Goal: Use online tool/utility: Utilize a website feature to perform a specific function

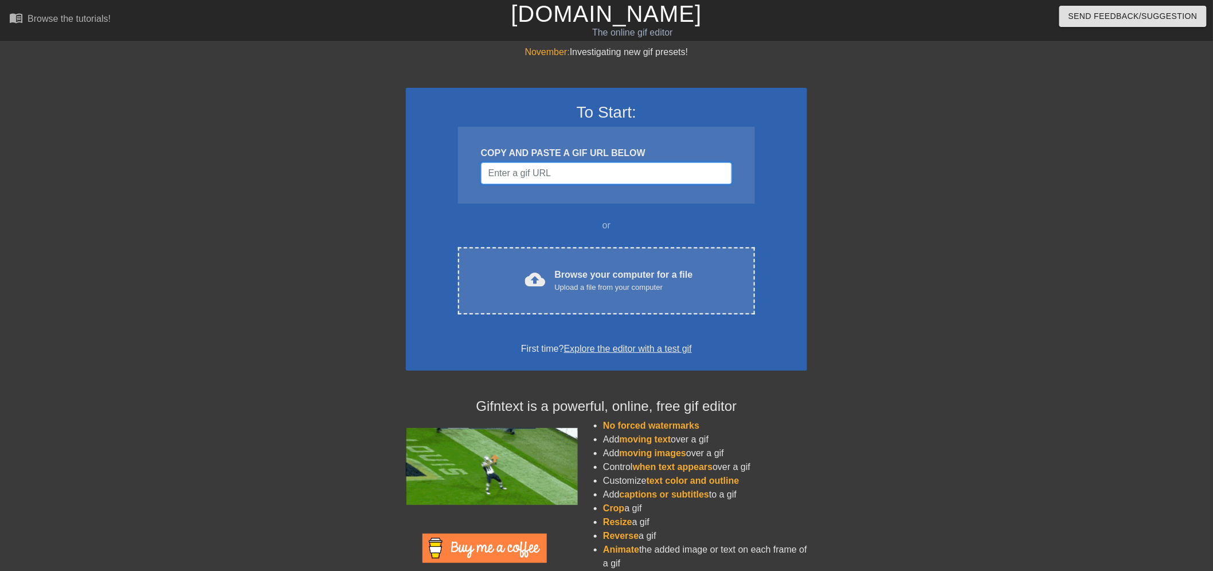
click at [610, 173] on input "Username" at bounding box center [606, 173] width 251 height 22
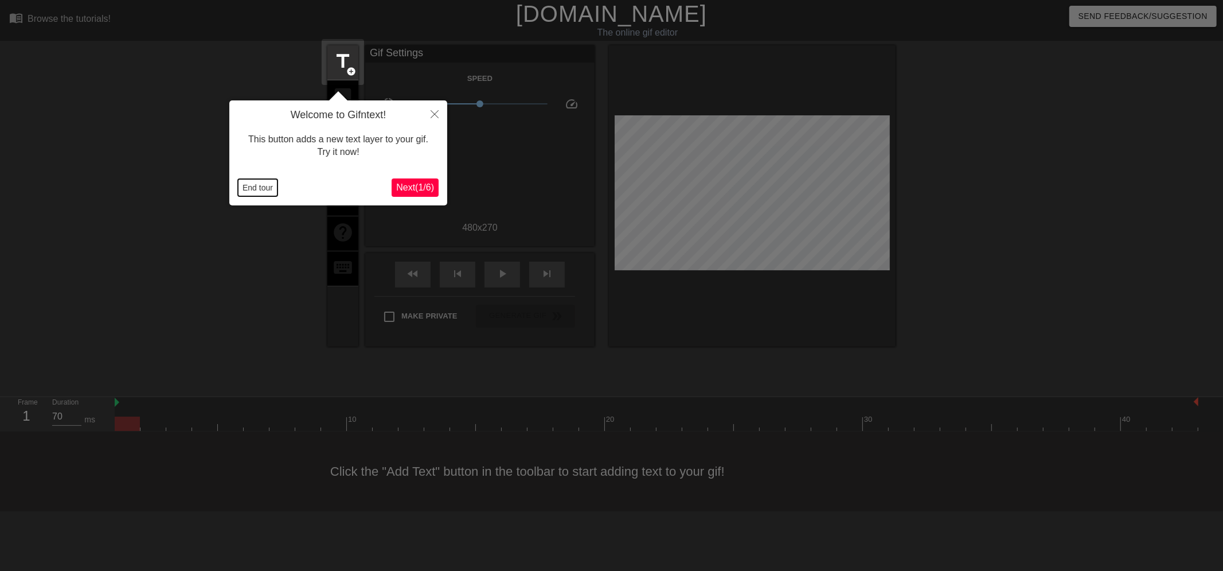
click at [255, 186] on button "End tour" at bounding box center [258, 187] width 40 height 17
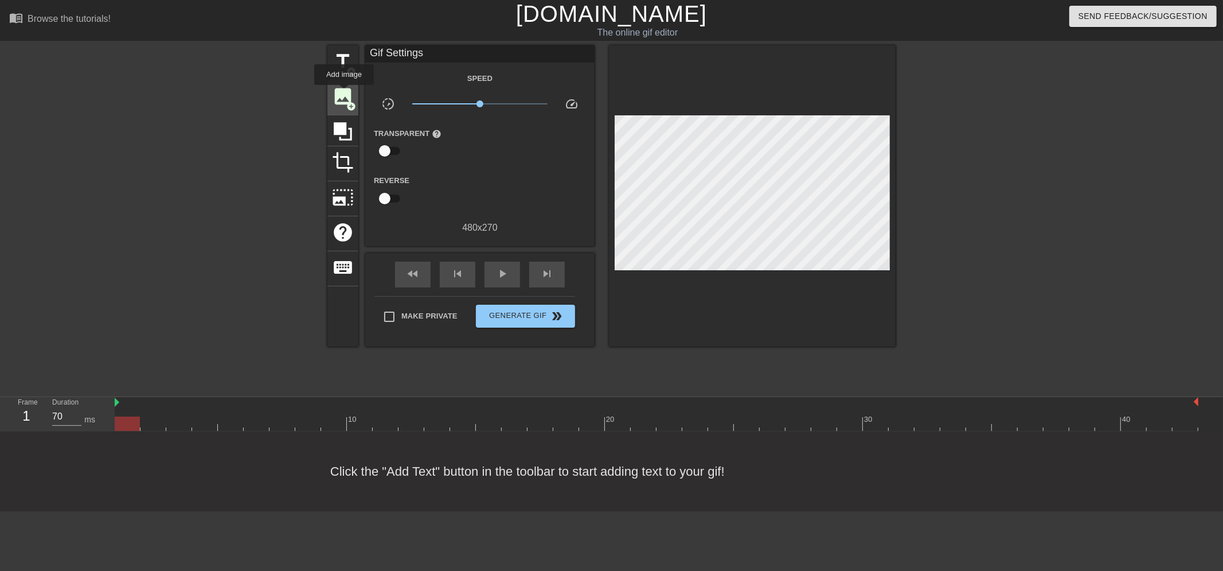
click at [347, 97] on span "image" at bounding box center [343, 96] width 22 height 22
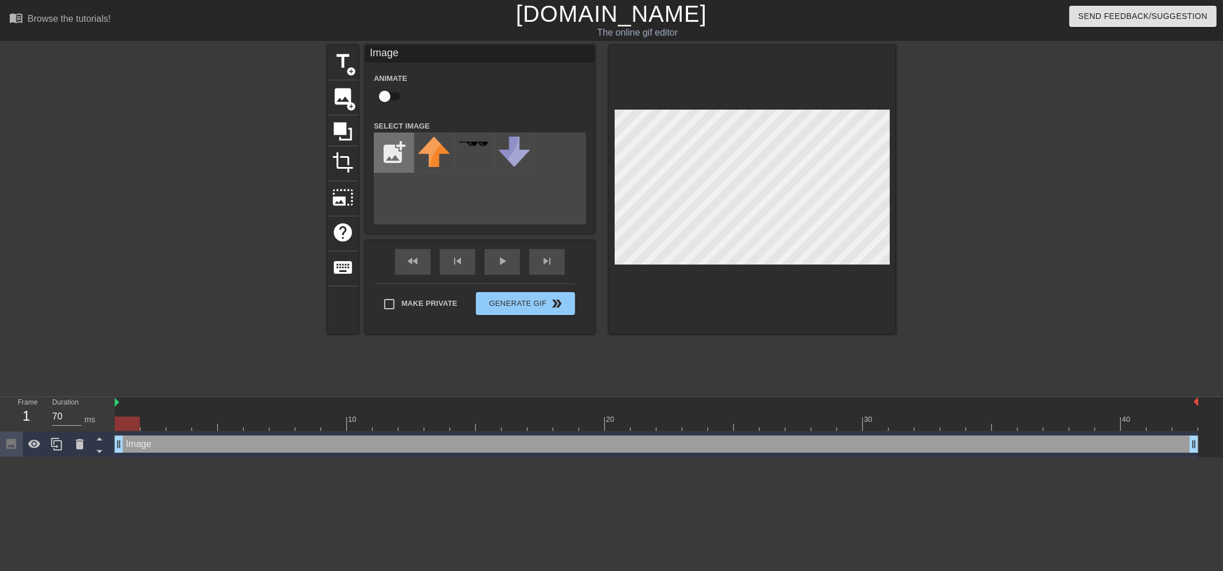
click at [396, 155] on input "file" at bounding box center [393, 152] width 39 height 39
type input "C:\fakepath\ianisacowboy.png"
click at [436, 152] on img at bounding box center [434, 152] width 32 height 32
click at [757, 282] on div at bounding box center [752, 189] width 287 height 288
click at [391, 96] on input "checkbox" at bounding box center [384, 96] width 65 height 22
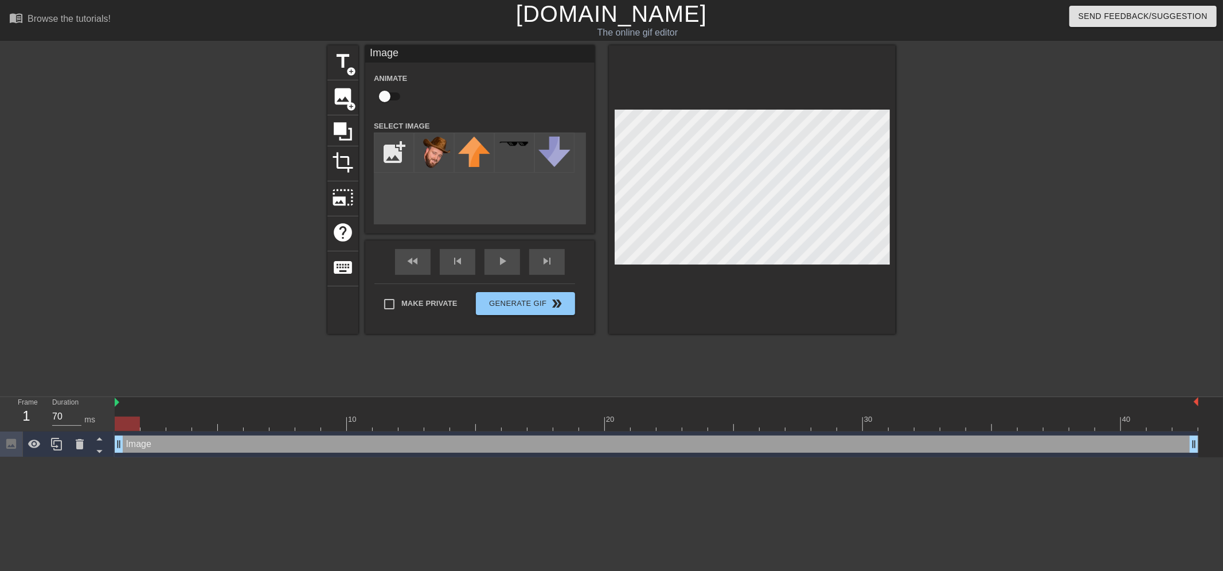
checkbox input "true"
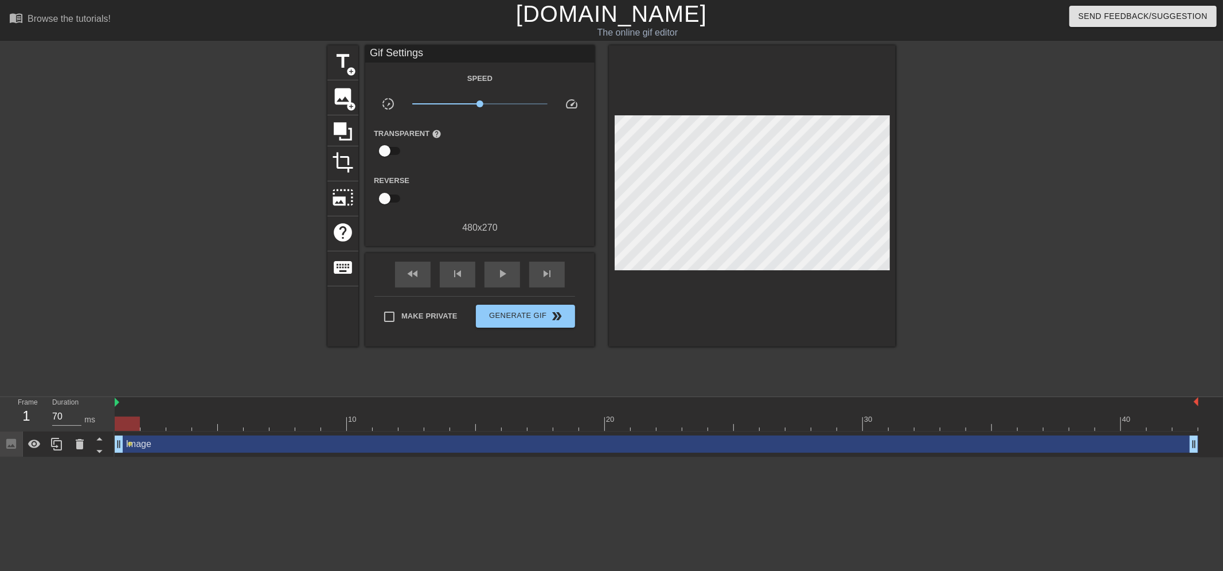
click at [388, 296] on div "Make Private Generate Gif double_arrow" at bounding box center [474, 318] width 201 height 45
click at [392, 318] on input "Make Private" at bounding box center [389, 317] width 24 height 24
checkbox input "true"
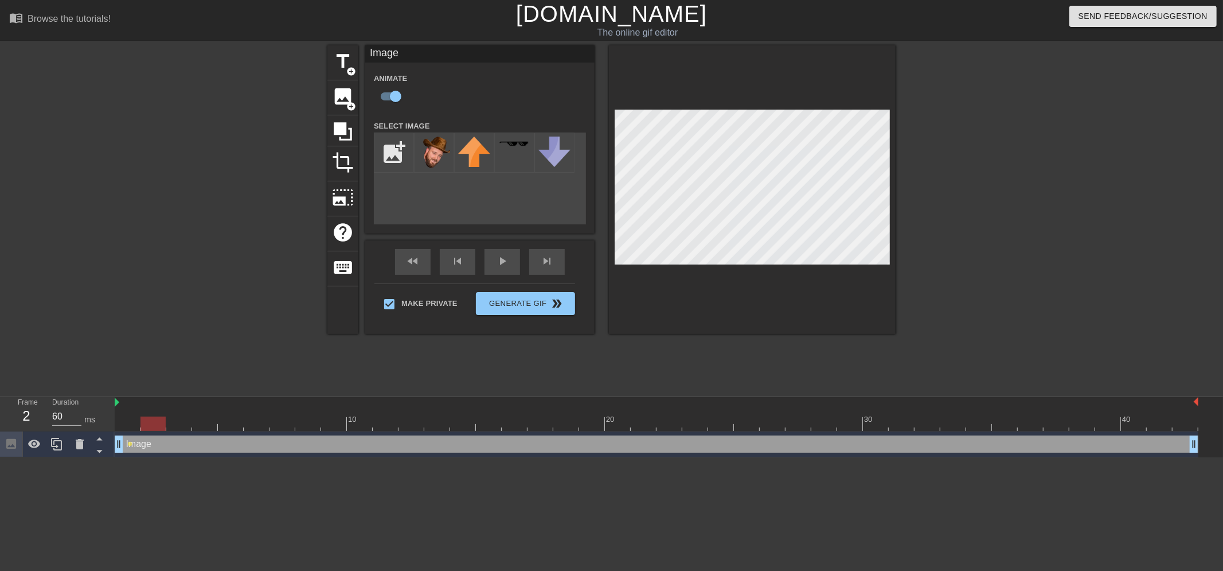
click at [157, 423] on div at bounding box center [657, 423] width 1084 height 14
click at [153, 442] on div "Image drag_handle drag_handle" at bounding box center [657, 443] width 1084 height 17
click at [134, 425] on div at bounding box center [657, 423] width 1084 height 14
click at [156, 422] on div at bounding box center [657, 423] width 1084 height 14
click at [176, 426] on div at bounding box center [657, 423] width 1084 height 14
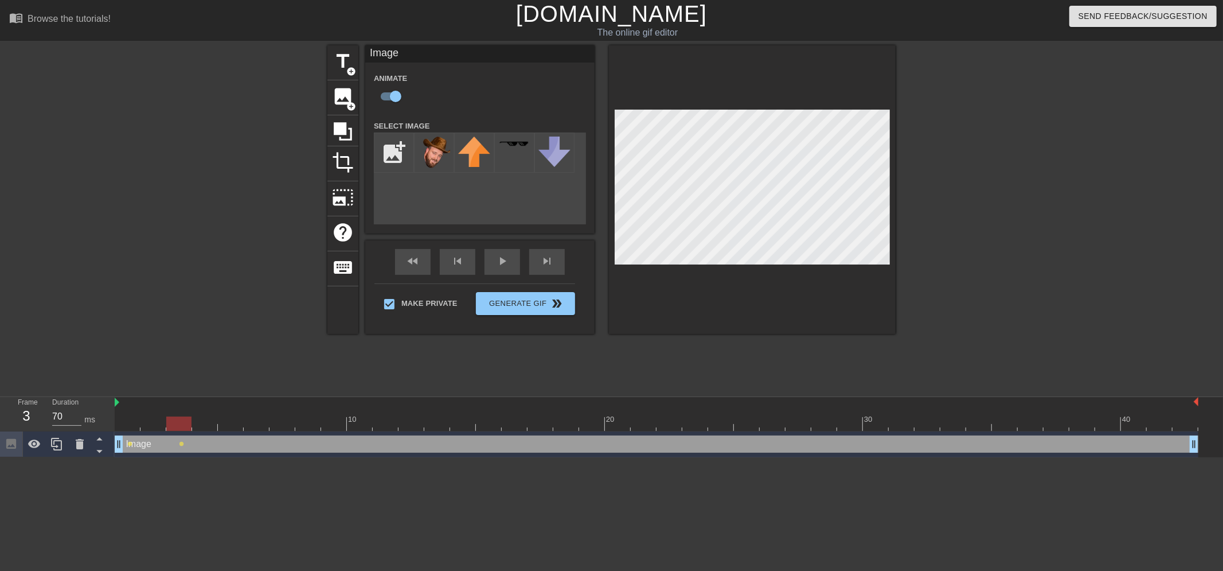
click at [206, 423] on div at bounding box center [657, 423] width 1084 height 14
click at [237, 426] on div at bounding box center [657, 423] width 1084 height 14
click at [255, 423] on div at bounding box center [657, 423] width 1084 height 14
click at [281, 427] on div at bounding box center [657, 423] width 1084 height 14
click at [256, 428] on div at bounding box center [657, 423] width 1084 height 14
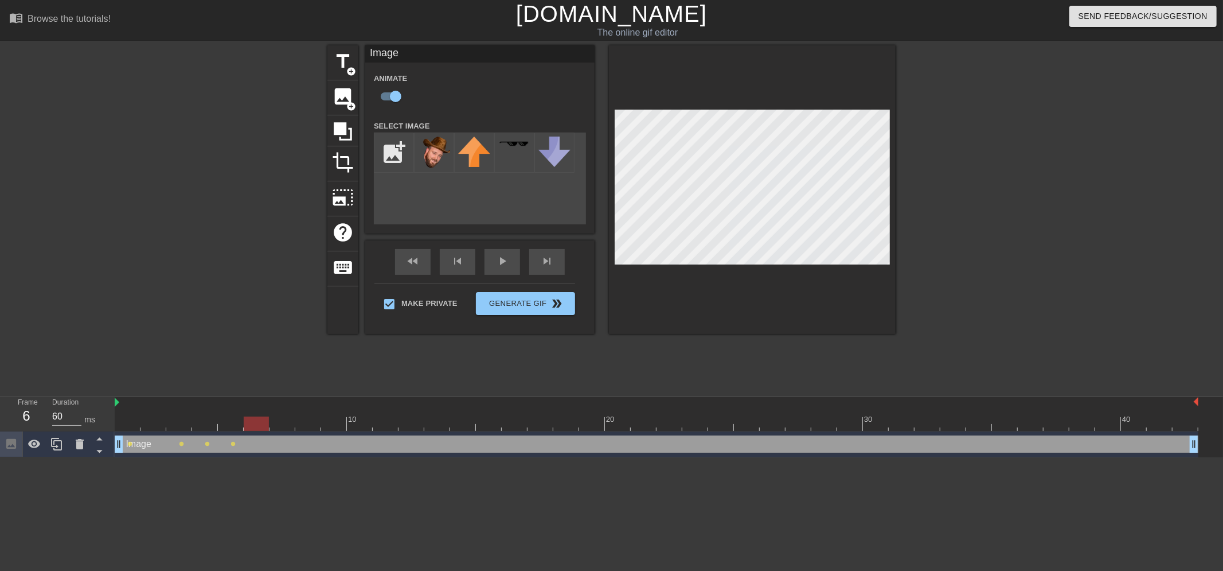
click at [232, 422] on div at bounding box center [657, 423] width 1084 height 14
click at [257, 426] on div at bounding box center [657, 423] width 1084 height 14
click at [283, 429] on div at bounding box center [657, 423] width 1084 height 14
click at [307, 426] on div at bounding box center [657, 423] width 1084 height 14
click at [334, 425] on div at bounding box center [657, 423] width 1084 height 14
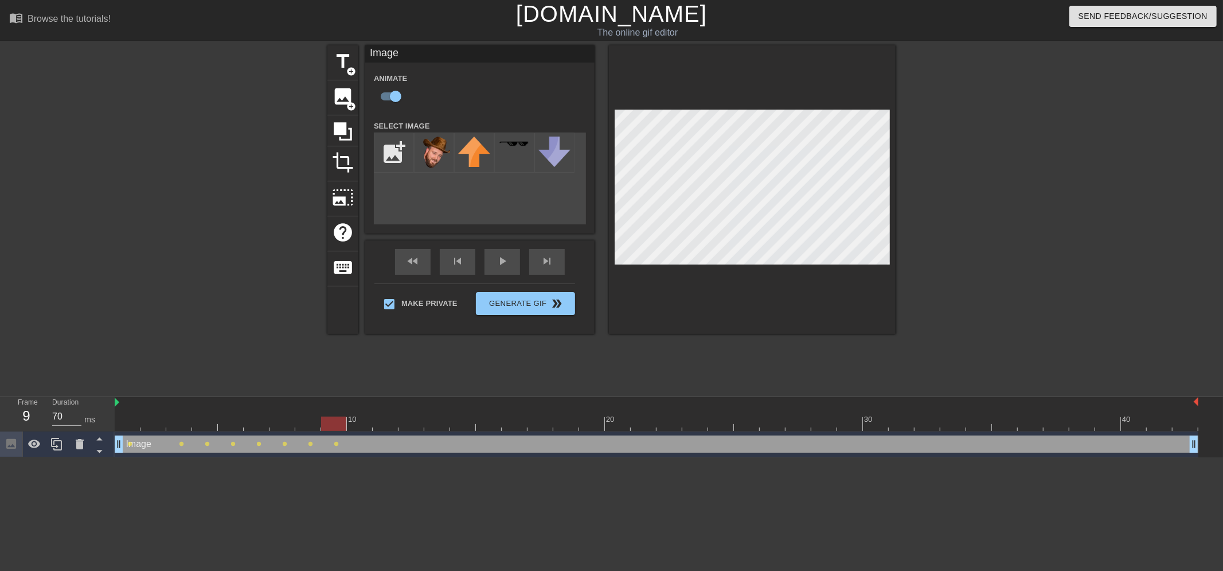
click at [362, 424] on div at bounding box center [657, 423] width 1084 height 14
click at [387, 423] on div at bounding box center [657, 423] width 1084 height 14
click at [411, 424] on div at bounding box center [657, 423] width 1084 height 14
click at [439, 423] on div at bounding box center [657, 423] width 1084 height 14
click at [463, 423] on div at bounding box center [657, 423] width 1084 height 14
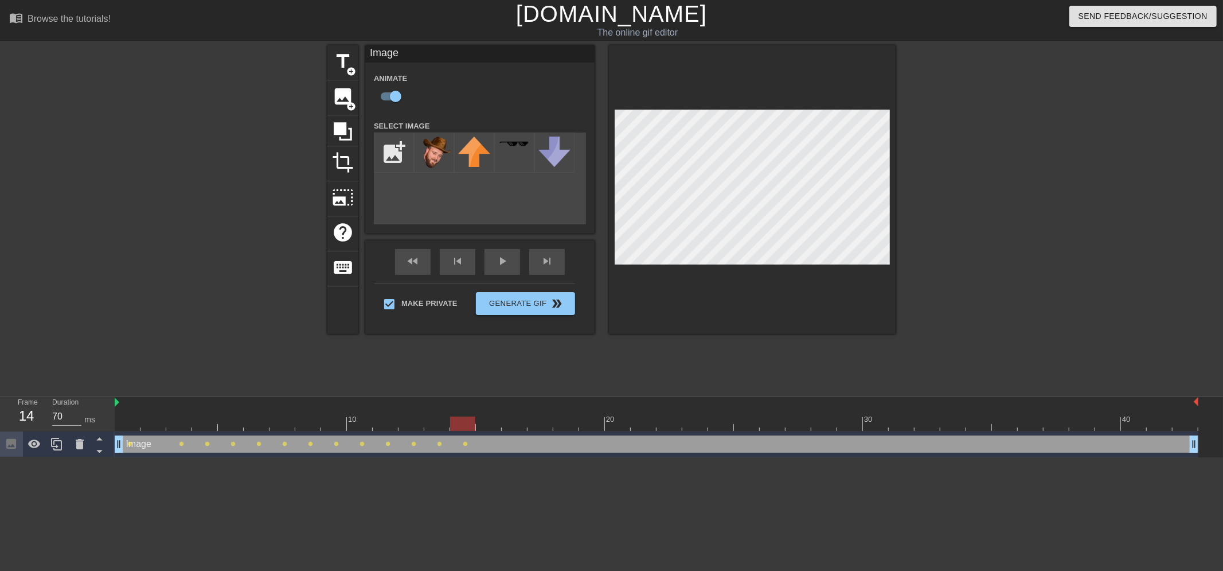
click at [490, 426] on div at bounding box center [657, 423] width 1084 height 14
click at [520, 423] on div at bounding box center [657, 423] width 1084 height 14
click at [539, 427] on div at bounding box center [657, 423] width 1084 height 14
click at [565, 425] on div at bounding box center [657, 423] width 1084 height 14
click at [583, 426] on div at bounding box center [657, 423] width 1084 height 14
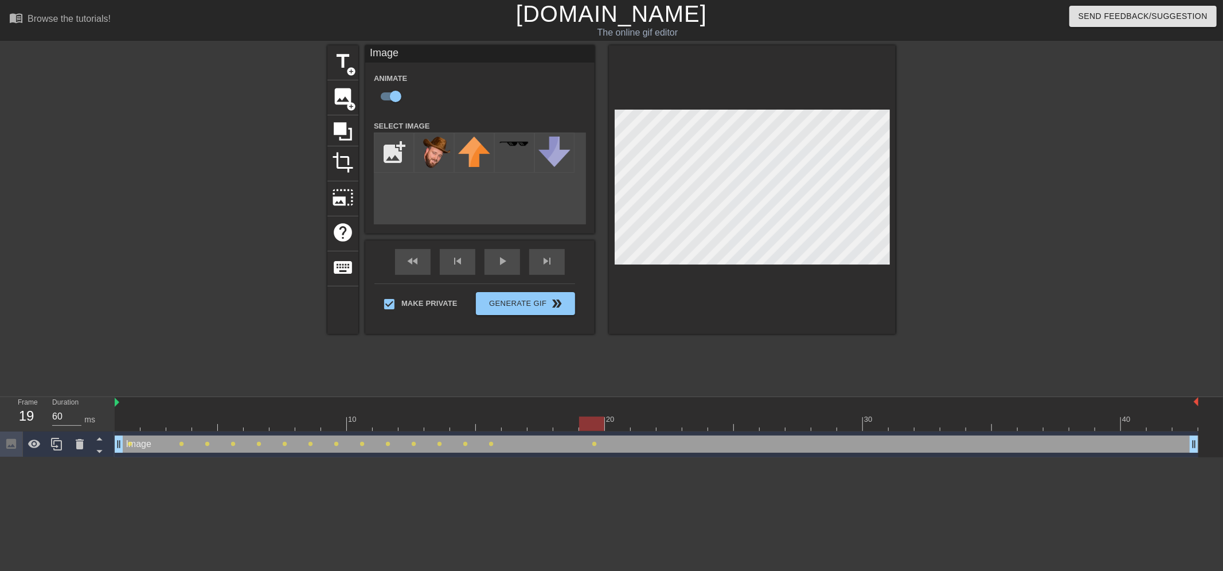
click at [616, 427] on div at bounding box center [657, 423] width 1084 height 14
drag, startPoint x: 641, startPoint y: 426, endPoint x: 655, endPoint y: 427, distance: 14.4
click at [642, 426] on div at bounding box center [657, 423] width 1084 height 14
click at [669, 425] on div at bounding box center [657, 423] width 1084 height 14
click at [690, 426] on div at bounding box center [657, 423] width 1084 height 14
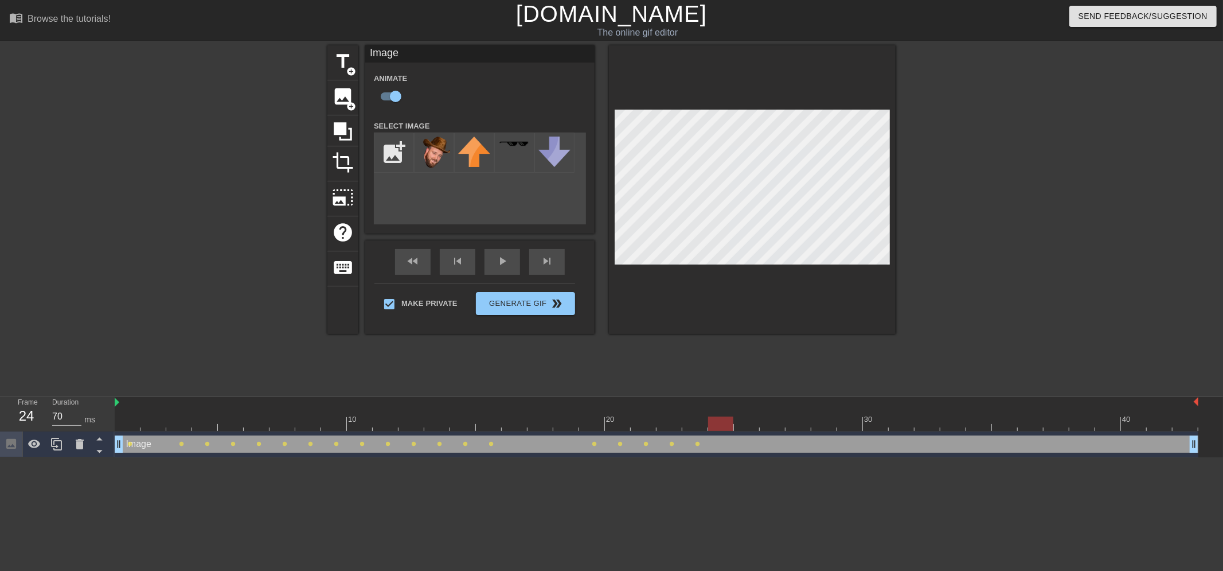
drag, startPoint x: 718, startPoint y: 428, endPoint x: 754, endPoint y: 349, distance: 87.0
click at [718, 427] on div at bounding box center [657, 423] width 1084 height 14
click at [751, 424] on div at bounding box center [657, 423] width 1084 height 14
click at [766, 425] on div at bounding box center [657, 423] width 1084 height 14
click at [803, 426] on div at bounding box center [657, 423] width 1084 height 14
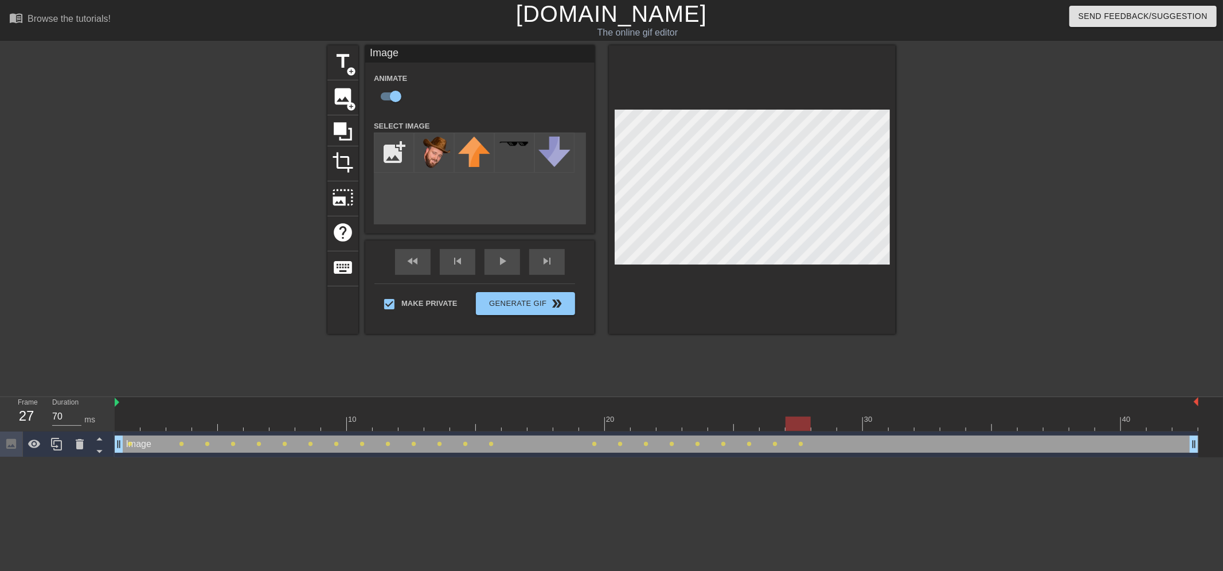
click at [826, 421] on div at bounding box center [657, 423] width 1084 height 14
click at [845, 421] on div at bounding box center [657, 423] width 1084 height 14
click at [880, 422] on div at bounding box center [657, 423] width 1084 height 14
click at [897, 420] on div at bounding box center [657, 423] width 1084 height 14
click at [930, 425] on div at bounding box center [657, 423] width 1084 height 14
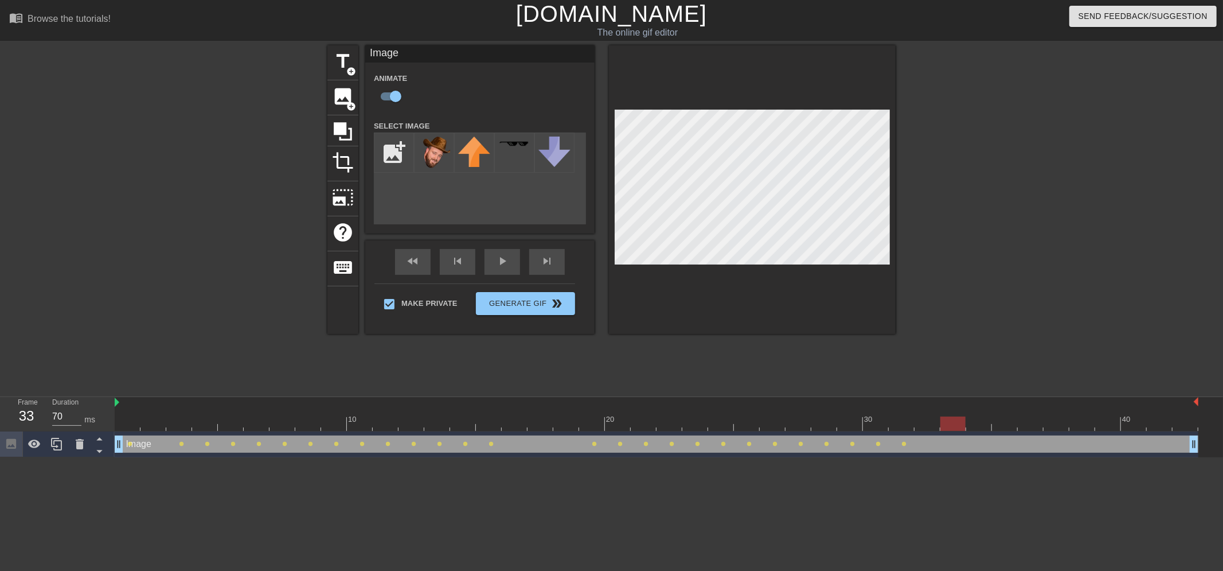
click at [955, 427] on div at bounding box center [657, 423] width 1084 height 14
click at [975, 425] on div at bounding box center [657, 423] width 1084 height 14
click at [1006, 425] on div at bounding box center [657, 423] width 1084 height 14
click at [1038, 426] on div at bounding box center [657, 423] width 1084 height 14
click at [1059, 425] on div at bounding box center [657, 423] width 1084 height 14
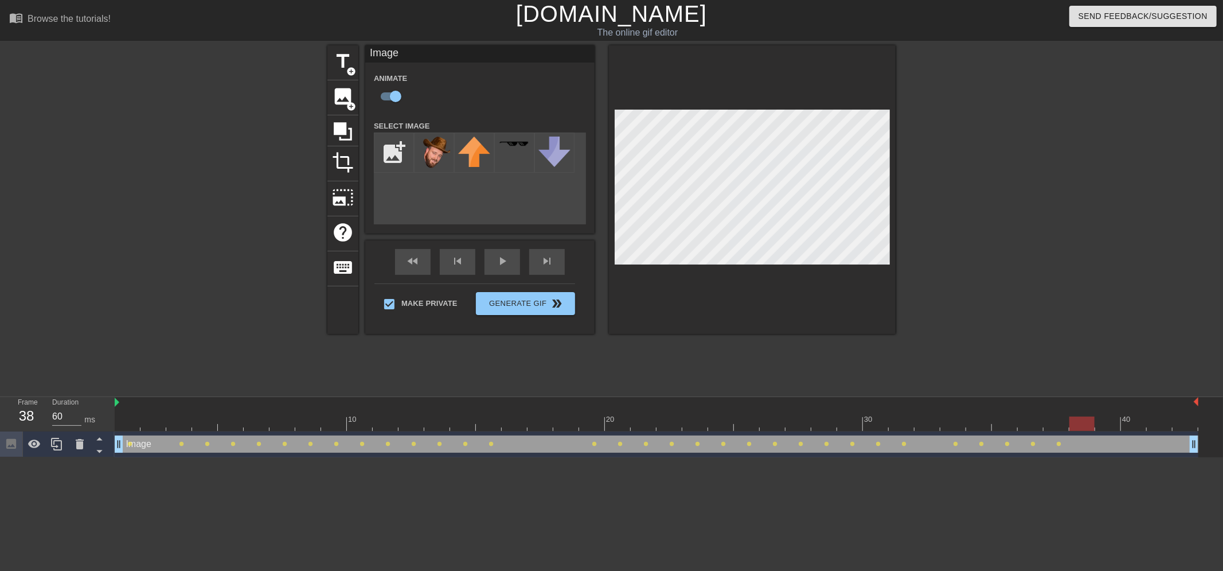
click at [1082, 420] on div at bounding box center [657, 423] width 1084 height 14
click at [1108, 426] on div at bounding box center [657, 423] width 1084 height 14
click at [1137, 427] on div at bounding box center [657, 423] width 1084 height 14
type input "60"
click at [1157, 421] on div at bounding box center [657, 423] width 1084 height 14
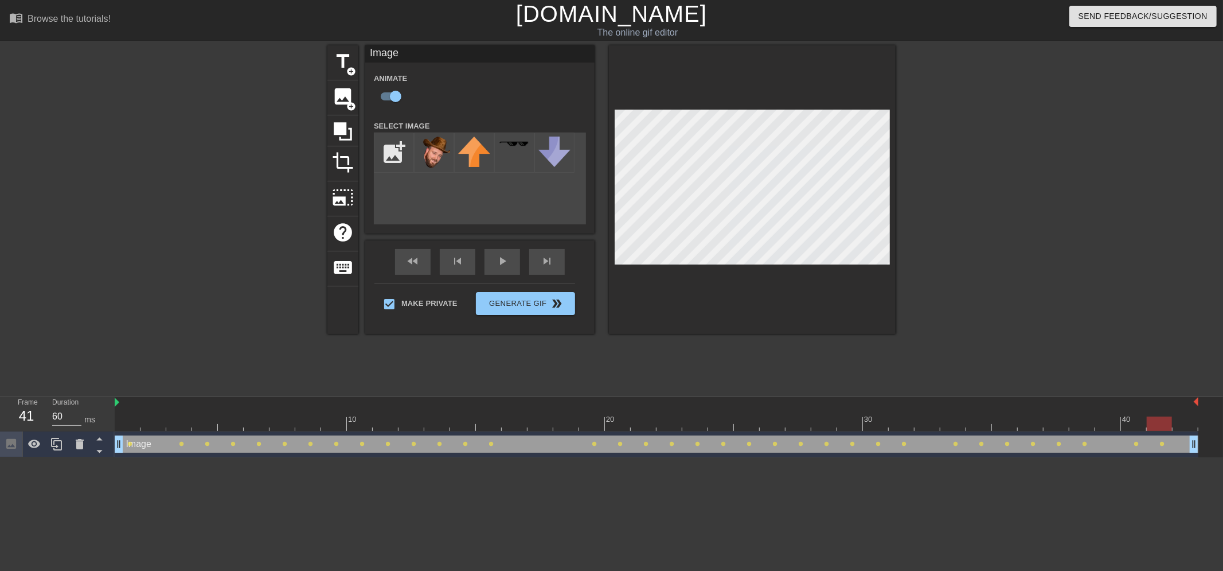
click at [1180, 426] on div at bounding box center [657, 423] width 1084 height 14
click at [547, 303] on button "Generate Gif double_arrow" at bounding box center [525, 303] width 99 height 23
